Goal: Task Accomplishment & Management: Manage account settings

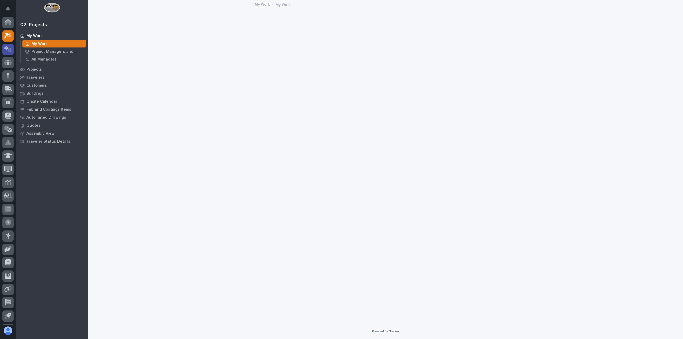
scroll to position [12, 0]
click at [7, 38] on icon at bounding box center [8, 37] width 8 height 6
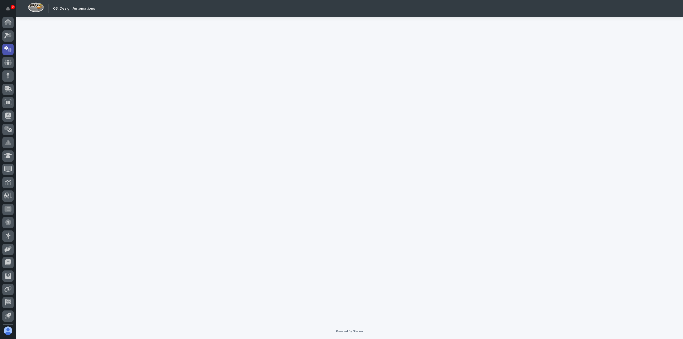
scroll to position [12, 0]
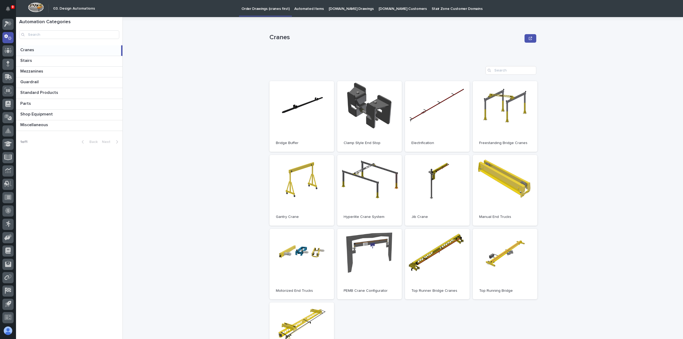
click at [66, 49] on p at bounding box center [69, 49] width 99 height 5
click at [494, 101] on link "Open" at bounding box center [505, 116] width 65 height 71
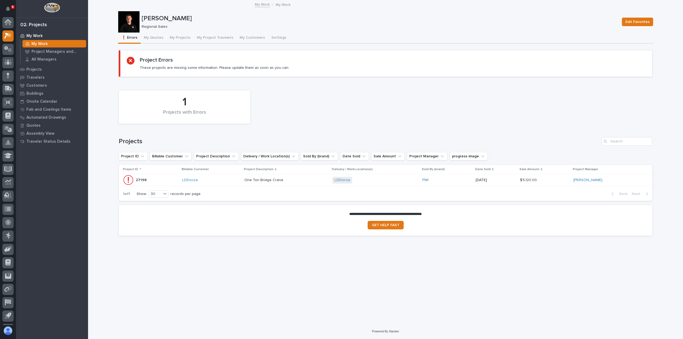
scroll to position [12, 0]
click at [300, 180] on p at bounding box center [286, 180] width 84 height 5
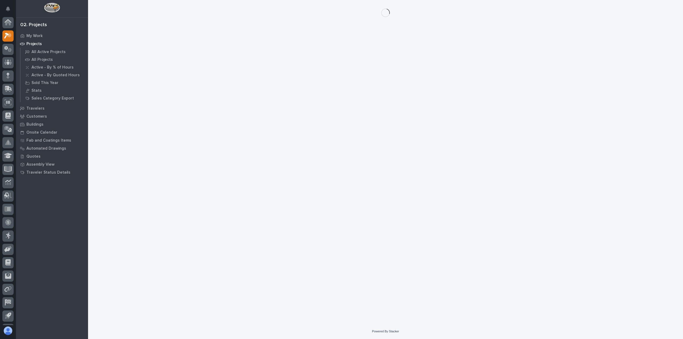
scroll to position [12, 0]
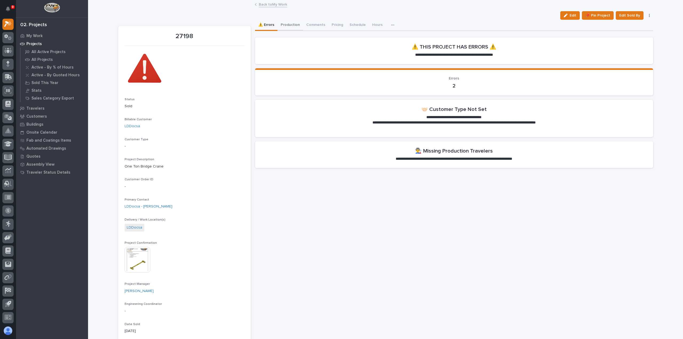
click at [285, 27] on button "Production" at bounding box center [290, 25] width 26 height 11
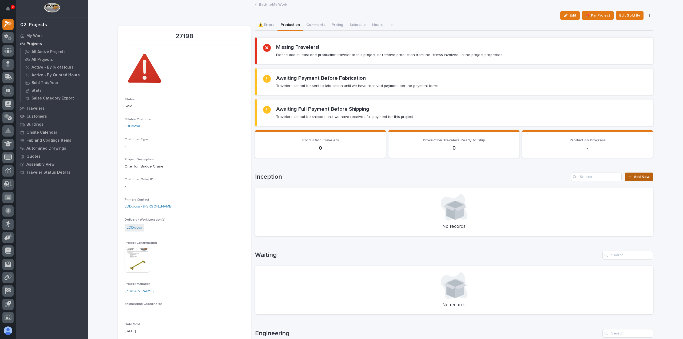
click at [640, 176] on span "Add New" at bounding box center [642, 177] width 16 height 4
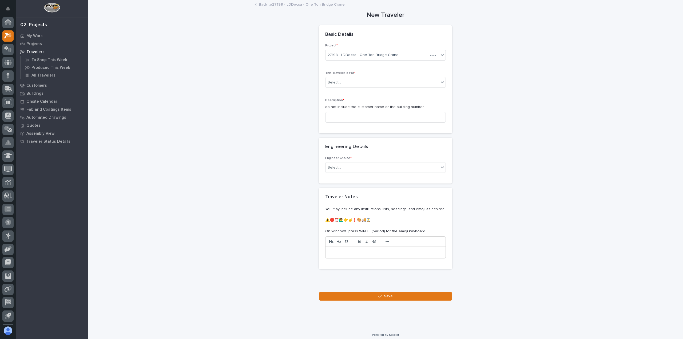
scroll to position [12, 0]
click at [425, 83] on div "Select..." at bounding box center [382, 82] width 113 height 9
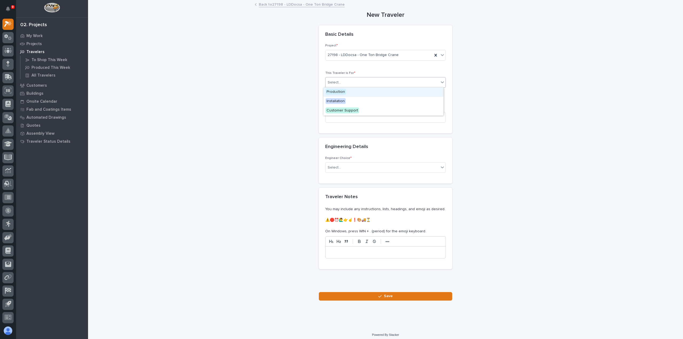
click at [422, 94] on div "Production" at bounding box center [383, 92] width 120 height 9
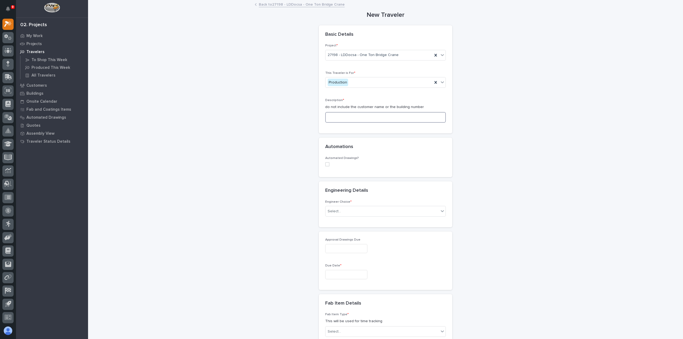
click at [416, 115] on input at bounding box center [385, 117] width 121 height 11
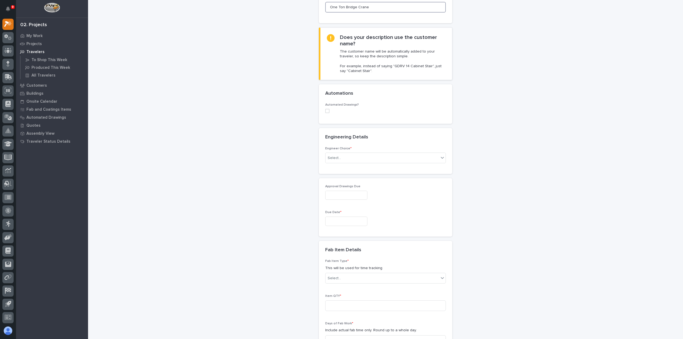
scroll to position [133, 0]
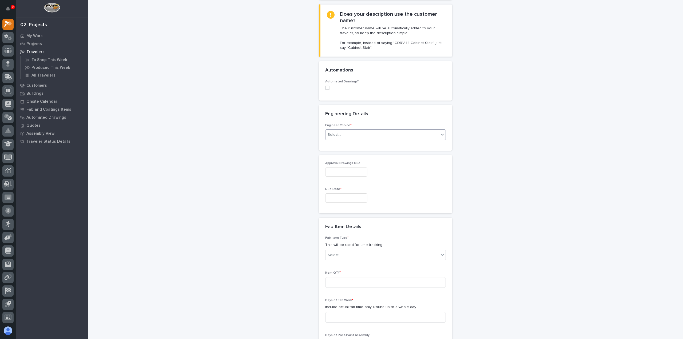
type input "One Ton Bridge Crane"
click at [398, 134] on div "Select..." at bounding box center [382, 134] width 113 height 9
click at [392, 144] on div "There is no engineering (no drawings)" at bounding box center [383, 144] width 120 height 9
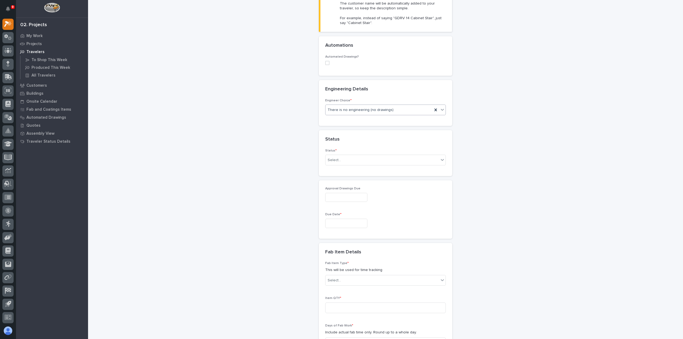
scroll to position [185, 0]
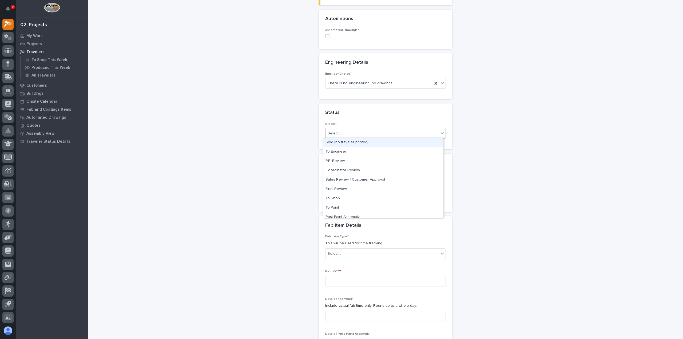
click at [390, 132] on div "Select..." at bounding box center [382, 133] width 113 height 9
click at [372, 180] on div "Sales Review / Customer Approval" at bounding box center [383, 179] width 120 height 9
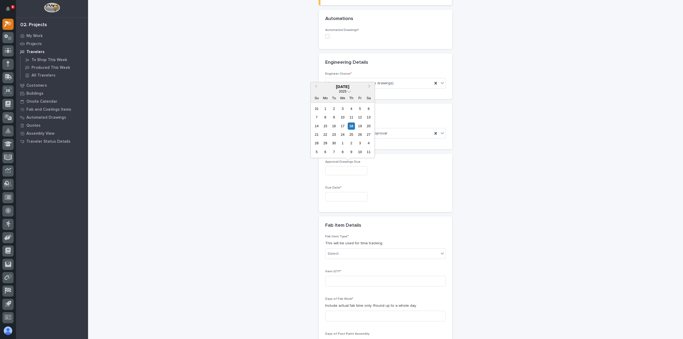
click at [363, 169] on input "text" at bounding box center [346, 170] width 42 height 9
click at [353, 125] on div "18" at bounding box center [351, 125] width 7 height 7
type input "**********"
click at [343, 197] on input "text" at bounding box center [346, 196] width 42 height 9
click at [370, 113] on button "Next Month" at bounding box center [370, 113] width 9 height 9
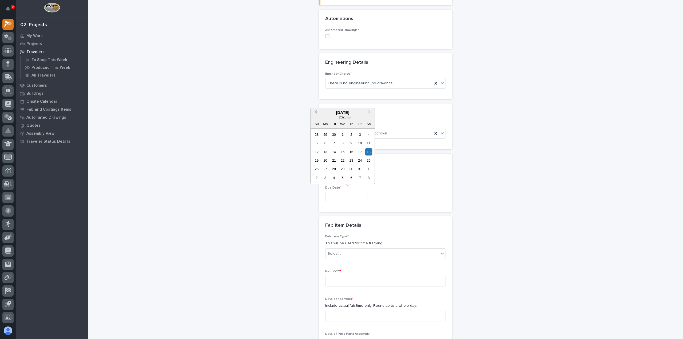
click at [319, 111] on button "Previous Month" at bounding box center [315, 113] width 9 height 9
click at [366, 111] on div "September 2025" at bounding box center [343, 112] width 64 height 5
click at [369, 112] on span "Next Month" at bounding box center [369, 112] width 0 height 7
click at [328, 177] on div "3" at bounding box center [325, 177] width 7 height 7
click at [347, 195] on input "**********" at bounding box center [346, 196] width 42 height 9
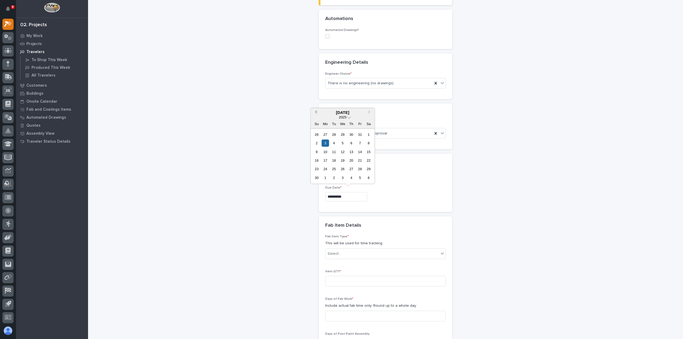
click at [317, 110] on button "Previous Month" at bounding box center [315, 113] width 9 height 9
click at [328, 168] on div "27" at bounding box center [325, 168] width 7 height 7
type input "**********"
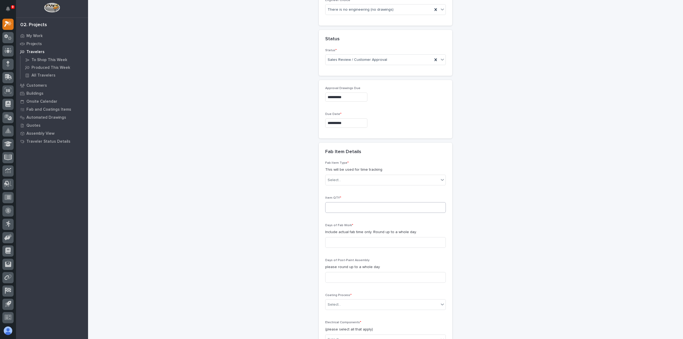
scroll to position [265, 0]
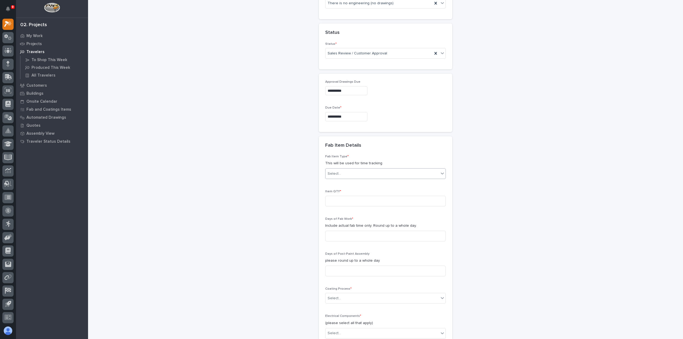
click at [346, 169] on div "Select..." at bounding box center [382, 173] width 113 height 9
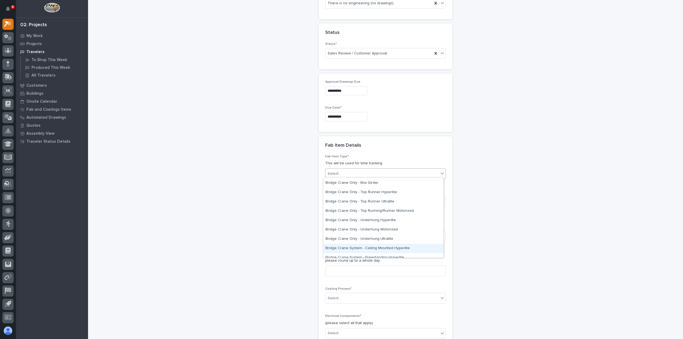
scroll to position [27, 0]
drag, startPoint x: 404, startPoint y: 207, endPoint x: 406, endPoint y: 205, distance: 2.9
click at [406, 205] on div "Bridge Crane Only - Top Runner Ultralite" at bounding box center [383, 202] width 120 height 9
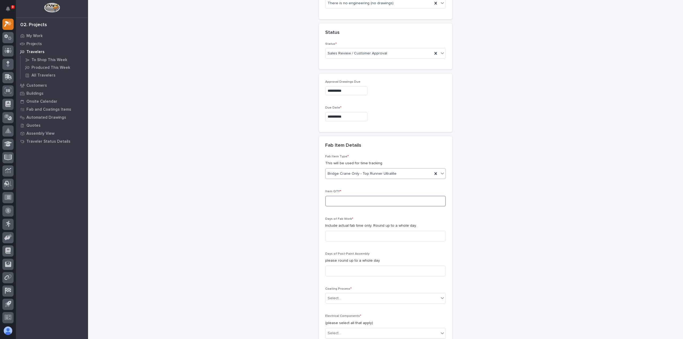
click at [404, 202] on input at bounding box center [385, 201] width 121 height 11
type input "1"
click at [379, 234] on input at bounding box center [385, 236] width 121 height 11
click at [346, 234] on input at bounding box center [385, 236] width 121 height 11
type input "1"
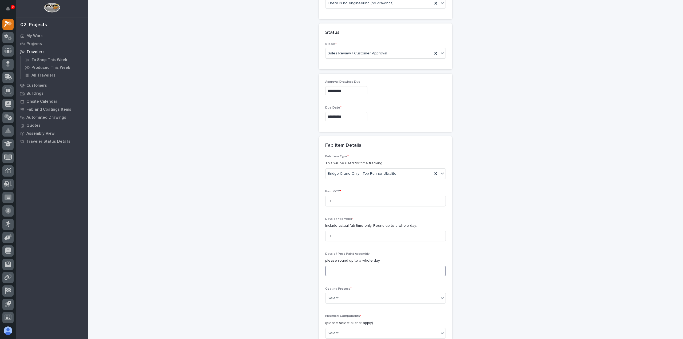
click at [340, 268] on input at bounding box center [385, 271] width 121 height 11
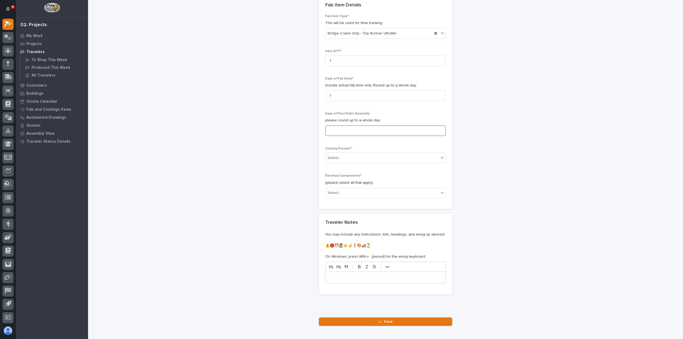
scroll to position [425, 0]
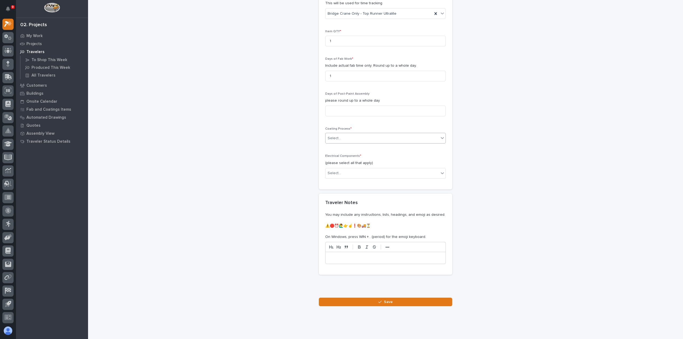
click at [341, 136] on div "Select..." at bounding box center [382, 138] width 113 height 9
click at [342, 157] on div "In-House Paint/Powder" at bounding box center [383, 156] width 120 height 9
click at [341, 170] on div "Select..." at bounding box center [382, 173] width 113 height 9
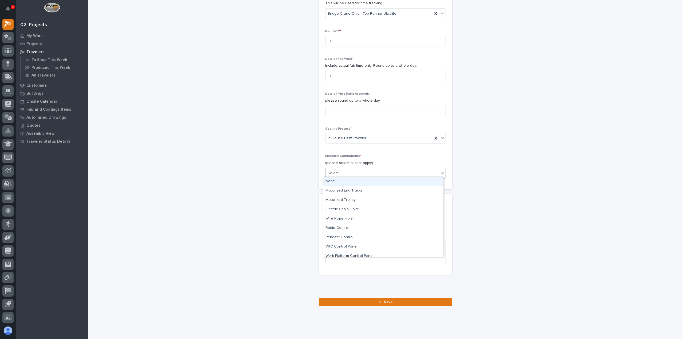
click at [340, 181] on div "None" at bounding box center [383, 181] width 120 height 9
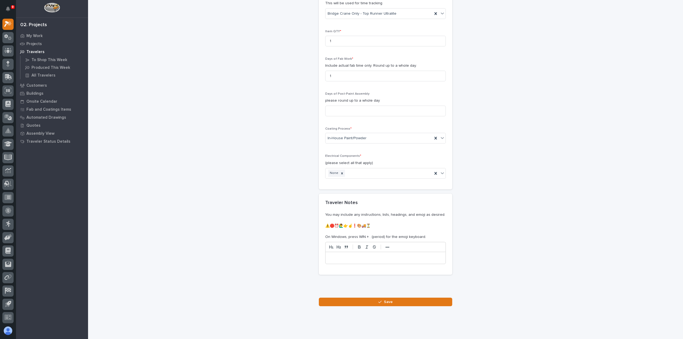
click at [375, 256] on p at bounding box center [386, 257] width 112 height 5
click at [378, 300] on icon "button" at bounding box center [379, 302] width 3 height 4
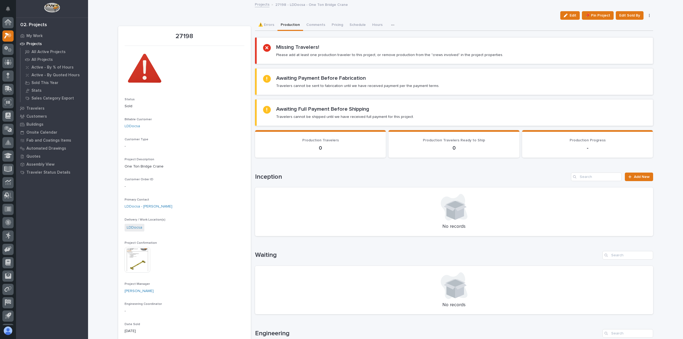
scroll to position [12, 0]
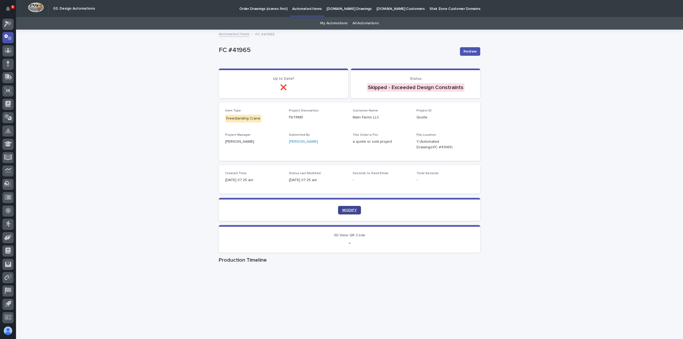
click at [343, 211] on span "MODIFY" at bounding box center [349, 210] width 14 height 4
click at [361, 23] on link "All Automations" at bounding box center [365, 23] width 26 height 13
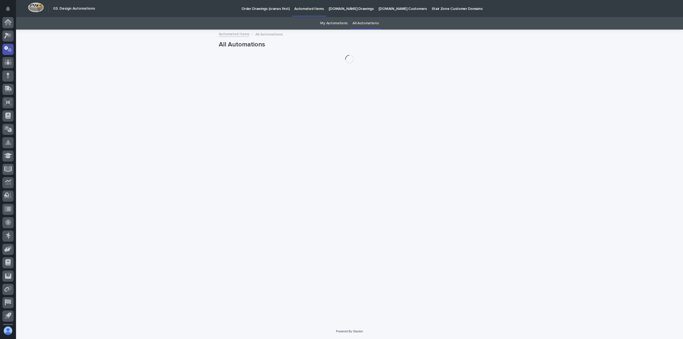
scroll to position [12, 0]
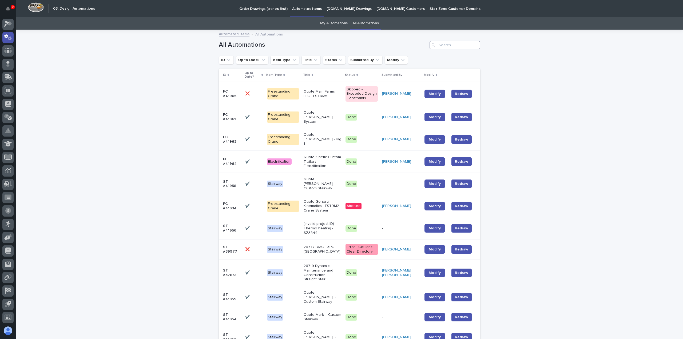
click at [441, 46] on input "Search" at bounding box center [455, 45] width 51 height 9
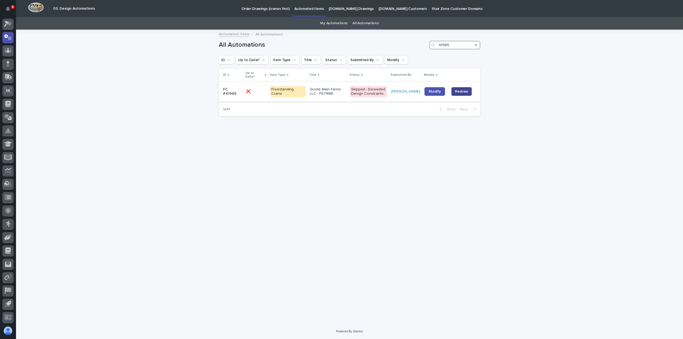
type input "41965"
click at [466, 89] on span "Redraw" at bounding box center [461, 91] width 13 height 5
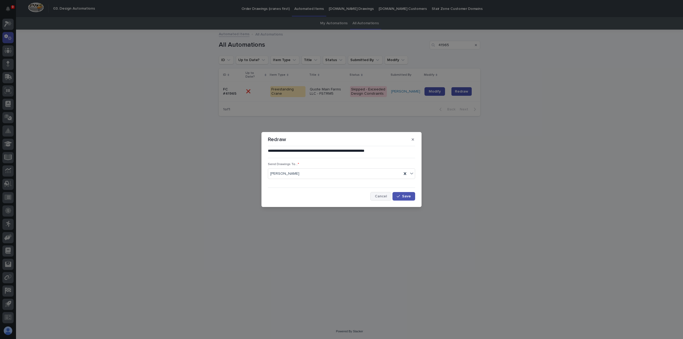
click at [383, 196] on span "Cancel" at bounding box center [381, 197] width 12 height 4
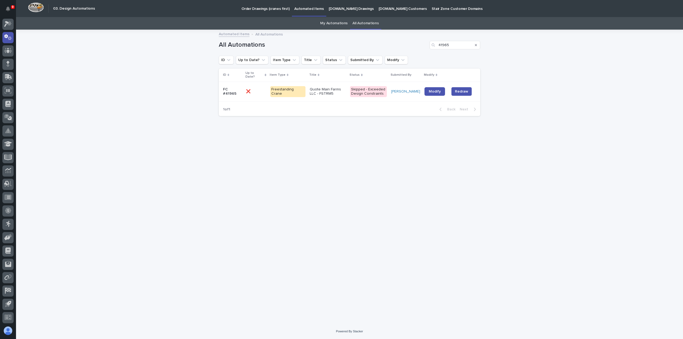
click at [401, 94] on td "[PERSON_NAME]" at bounding box center [405, 92] width 33 height 20
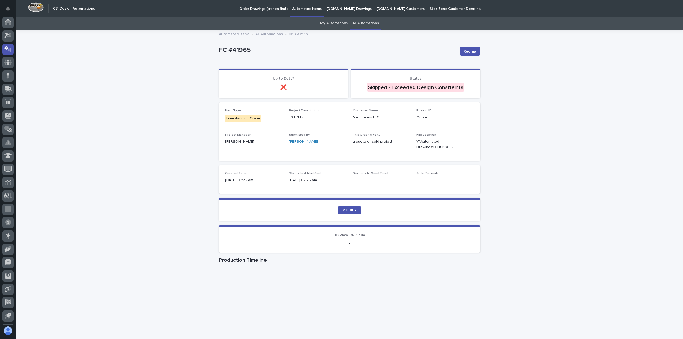
scroll to position [12, 0]
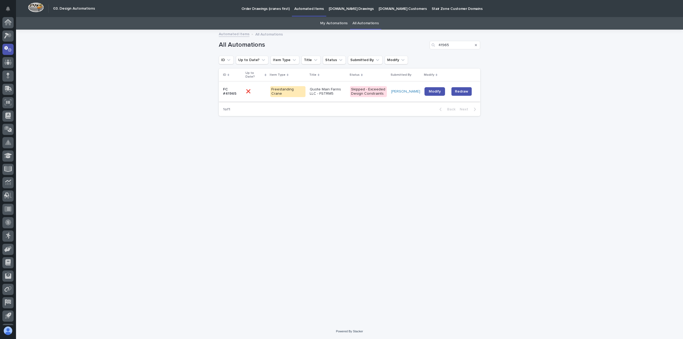
scroll to position [12, 0]
click at [435, 87] on link "Modify" at bounding box center [434, 91] width 21 height 9
click at [340, 94] on div "Quote Main Farms LLC - FSTRM5" at bounding box center [328, 91] width 36 height 13
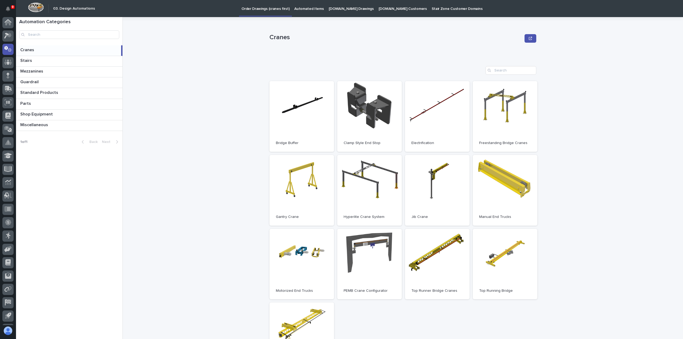
scroll to position [12, 0]
click at [521, 132] on link "Open" at bounding box center [505, 116] width 65 height 71
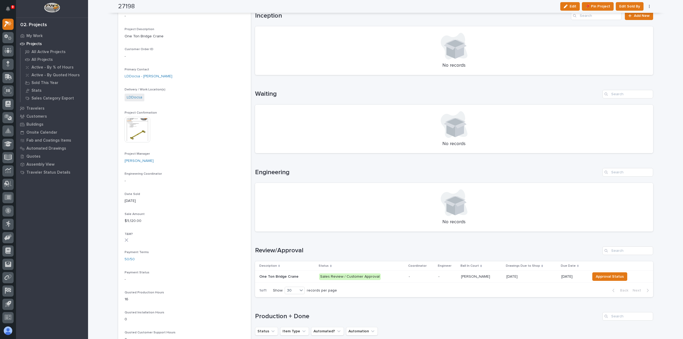
scroll to position [213, 0]
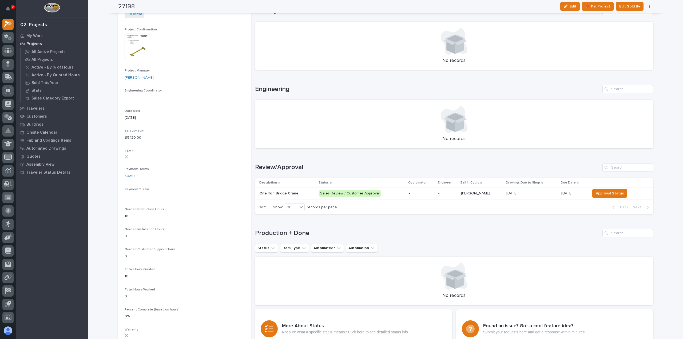
click at [392, 196] on p "Sales Review / Customer Approval" at bounding box center [361, 193] width 85 height 7
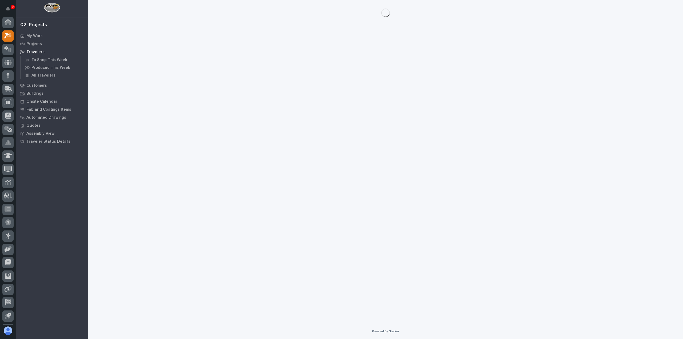
scroll to position [12, 0]
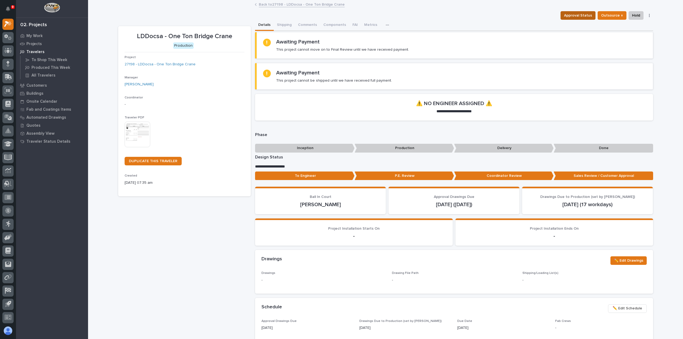
click at [576, 14] on span "Approval Status" at bounding box center [578, 15] width 28 height 6
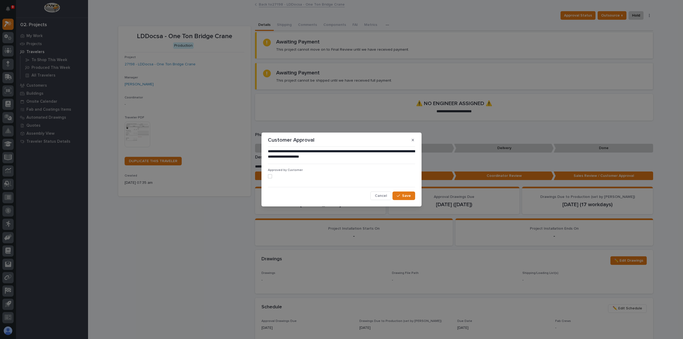
click at [487, 16] on div "**********" at bounding box center [341, 169] width 683 height 339
click at [485, 130] on div "**********" at bounding box center [341, 169] width 683 height 339
click at [378, 198] on button "Cancel" at bounding box center [380, 196] width 21 height 9
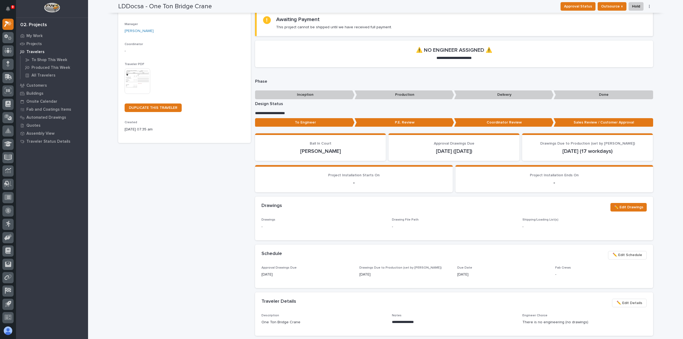
scroll to position [0, 0]
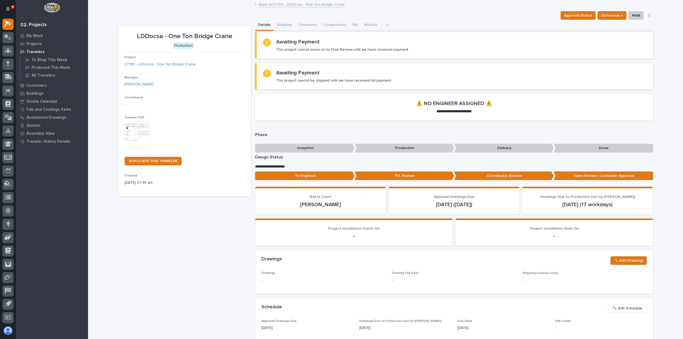
click at [298, 6] on link "Back to 27198 - LDDocsa - One Ton Bridge Crane" at bounding box center [302, 4] width 86 height 6
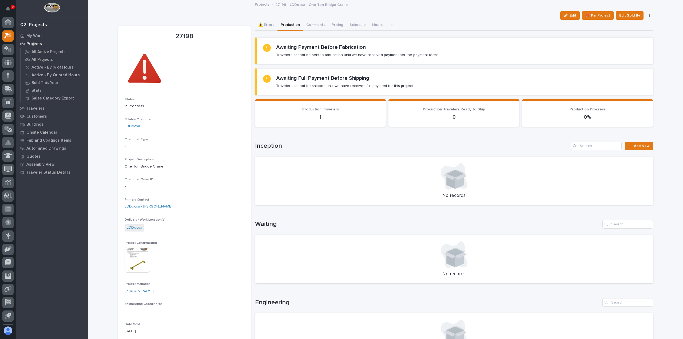
scroll to position [12, 0]
click at [37, 35] on p "My Work" at bounding box center [34, 36] width 16 height 5
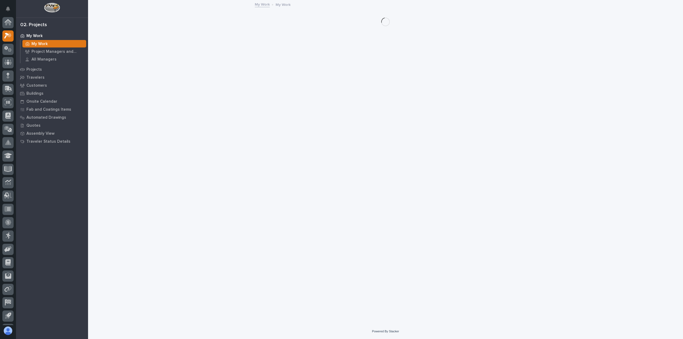
scroll to position [12, 0]
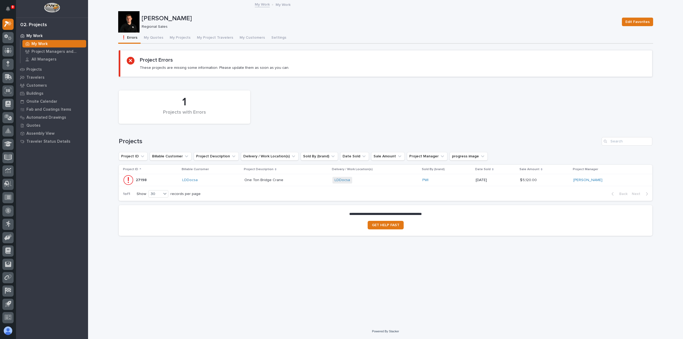
click at [299, 182] on p at bounding box center [286, 180] width 84 height 5
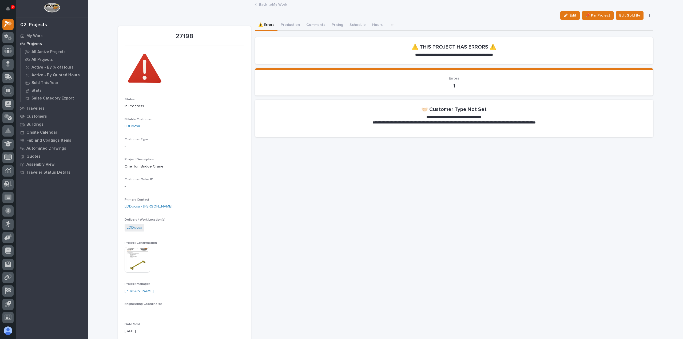
click at [572, 16] on span "Edit" at bounding box center [573, 15] width 7 height 5
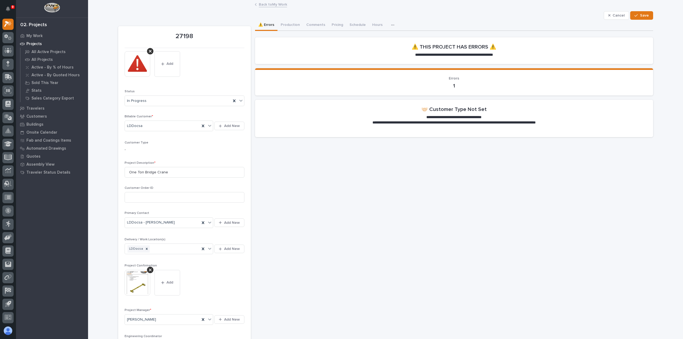
click at [151, 144] on p "Customer Type" at bounding box center [185, 143] width 120 height 4
click at [648, 17] on button "Save" at bounding box center [641, 15] width 23 height 9
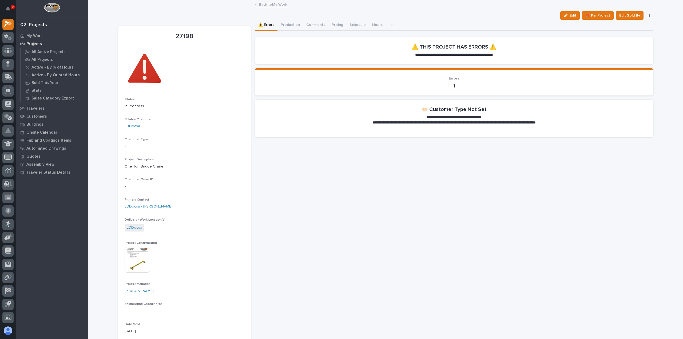
scroll to position [27, 0]
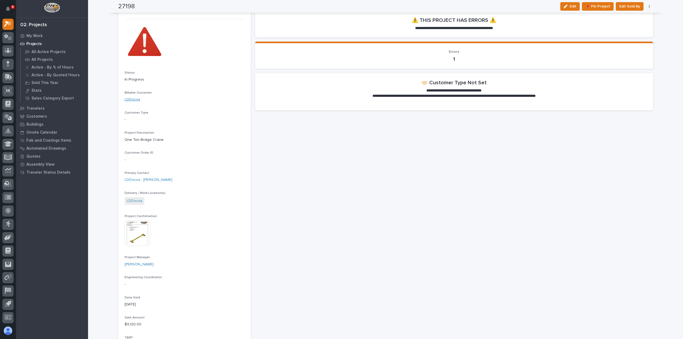
click at [135, 102] on link "LDDocsa" at bounding box center [132, 100] width 15 height 6
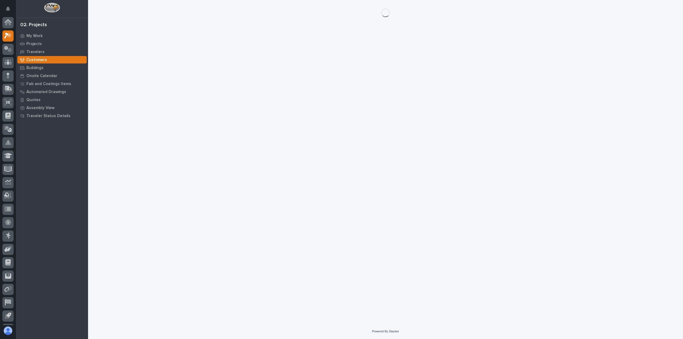
scroll to position [12, 0]
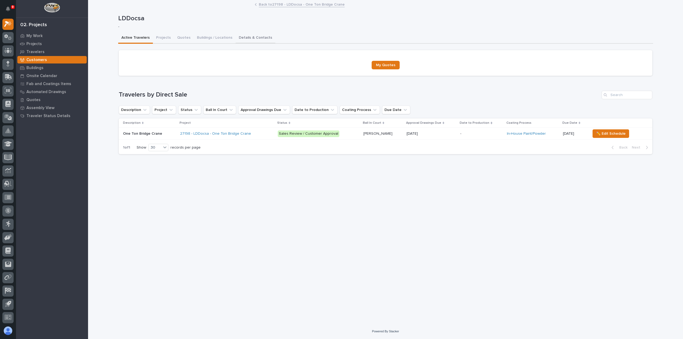
click at [252, 38] on button "Details & Contacts" at bounding box center [256, 38] width 40 height 11
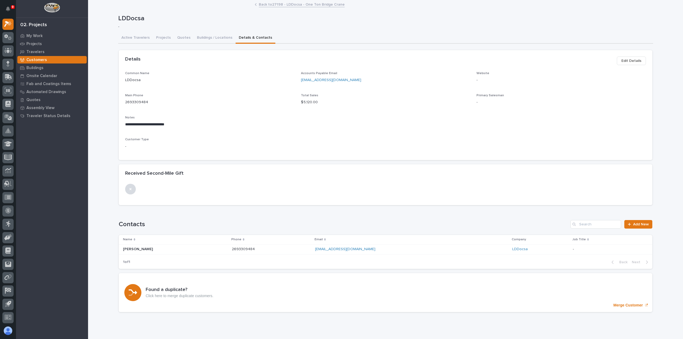
click at [626, 61] on span "Edit Details" at bounding box center [631, 61] width 20 height 6
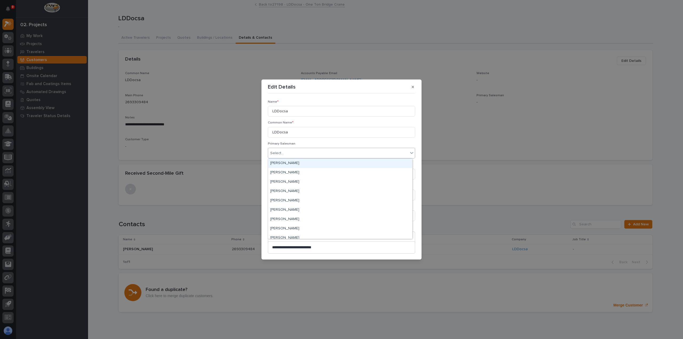
click at [292, 155] on div "Select..." at bounding box center [338, 153] width 140 height 9
type input "***"
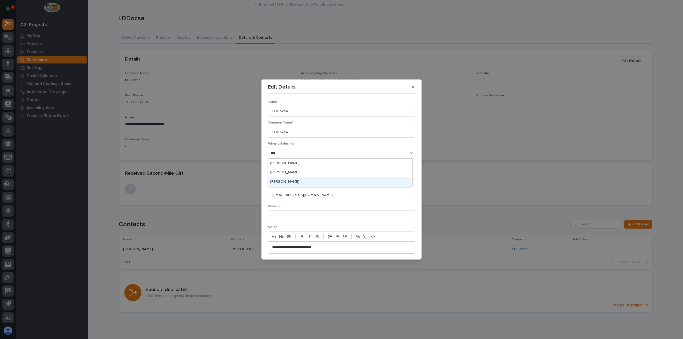
click at [299, 182] on div "[PERSON_NAME]" at bounding box center [340, 181] width 144 height 9
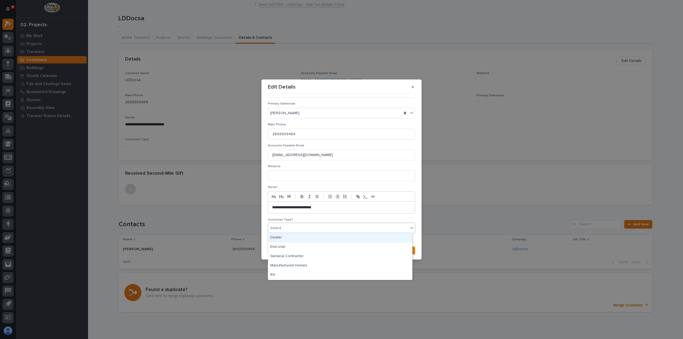
click at [330, 224] on div "Select..." at bounding box center [338, 228] width 140 height 9
click at [323, 250] on div "End User" at bounding box center [340, 247] width 144 height 9
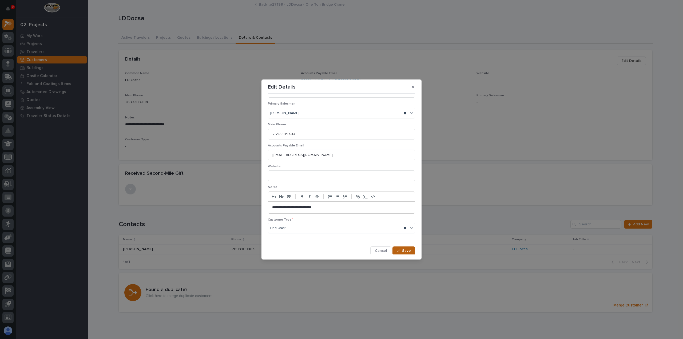
click at [406, 249] on span "Save" at bounding box center [406, 250] width 9 height 5
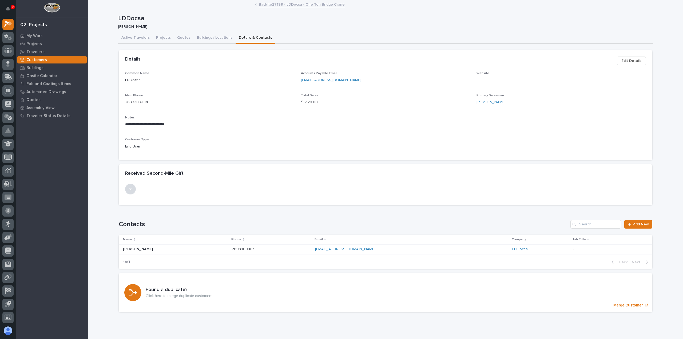
click at [262, 5] on link "Back to 27198 - LDDocsa - One Ton Bridge Crane" at bounding box center [302, 4] width 86 height 6
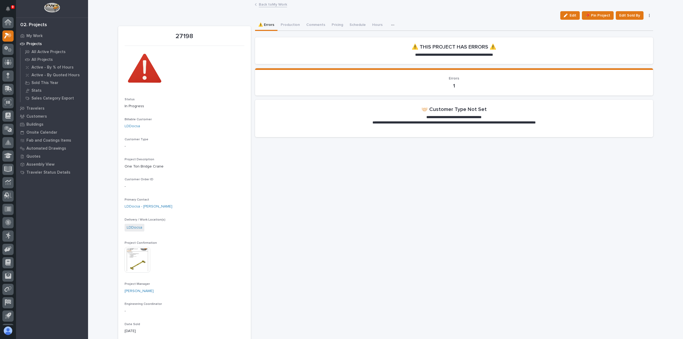
scroll to position [12, 0]
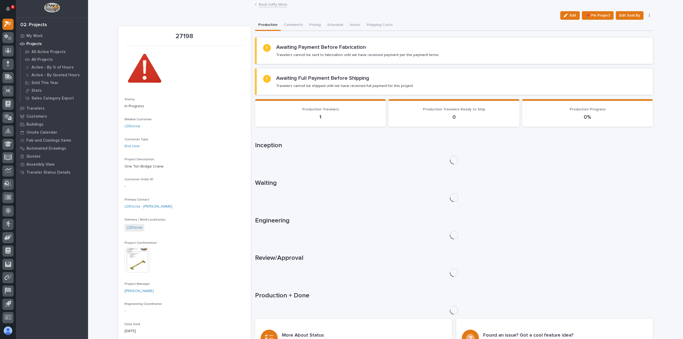
click at [268, 5] on link "Back to My Work" at bounding box center [273, 4] width 28 height 6
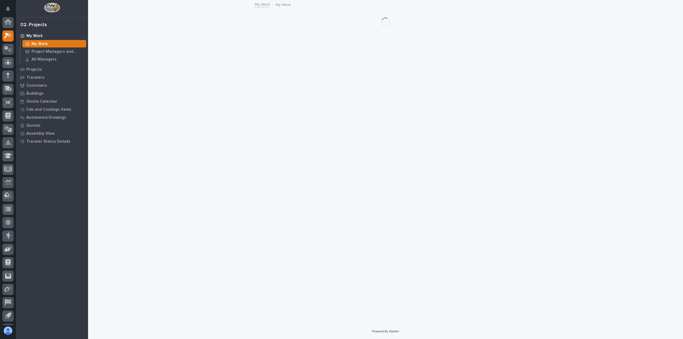
scroll to position [12, 0]
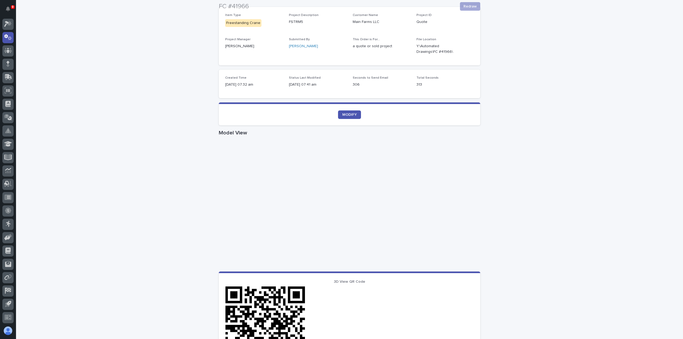
scroll to position [107, 0]
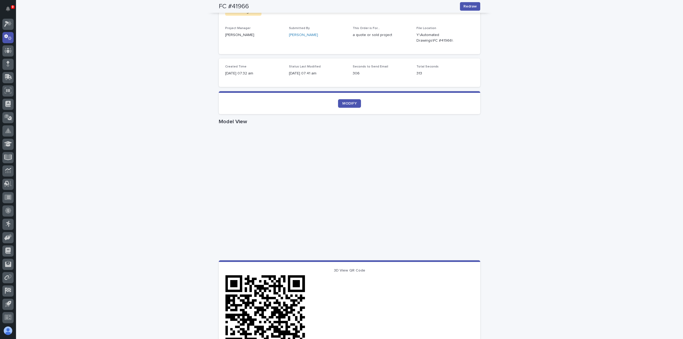
drag, startPoint x: 182, startPoint y: 111, endPoint x: 202, endPoint y: 132, distance: 29.2
click at [199, 129] on div "Loading... Saving… Loading... Saving… FC #41966 Redraw FC #41966 Redraw Sorry, …" at bounding box center [349, 202] width 667 height 558
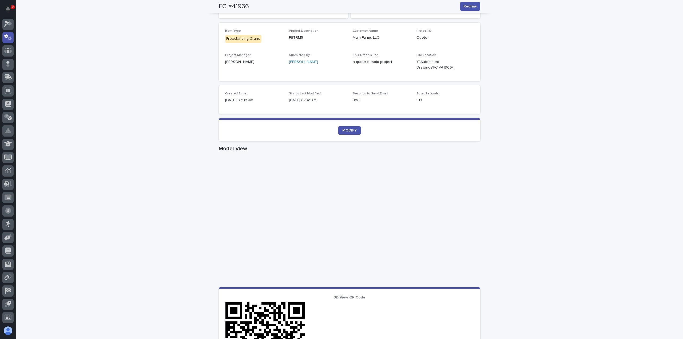
scroll to position [0, 0]
